Goal: Find specific page/section: Find specific page/section

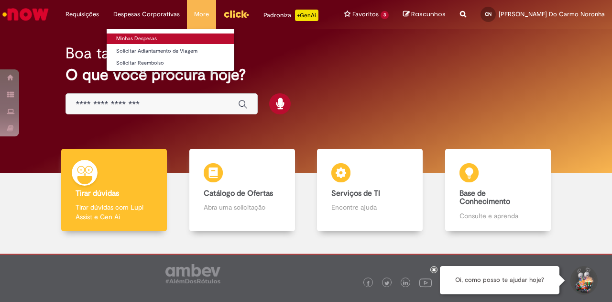
click at [132, 39] on link "Minhas Despesas" at bounding box center [171, 38] width 128 height 11
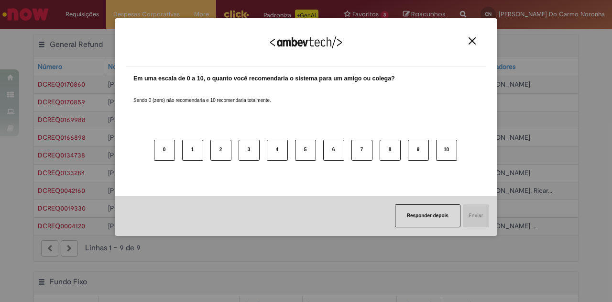
click at [474, 38] on img "Close" at bounding box center [472, 40] width 7 height 7
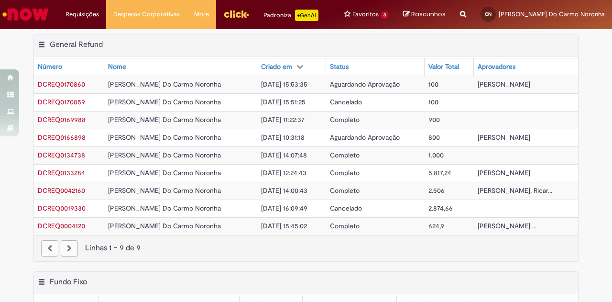
click at [26, 14] on img "Ir para a Homepage" at bounding box center [25, 14] width 49 height 19
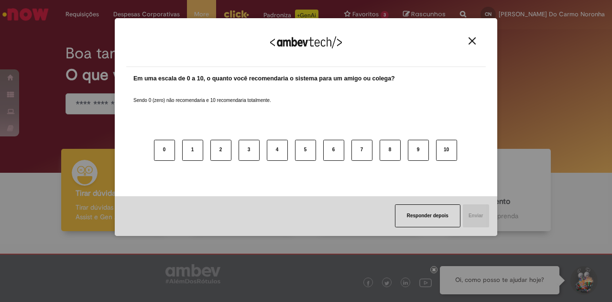
click at [472, 41] on img "Close" at bounding box center [472, 40] width 7 height 7
